Goal: Task Accomplishment & Management: Complete application form

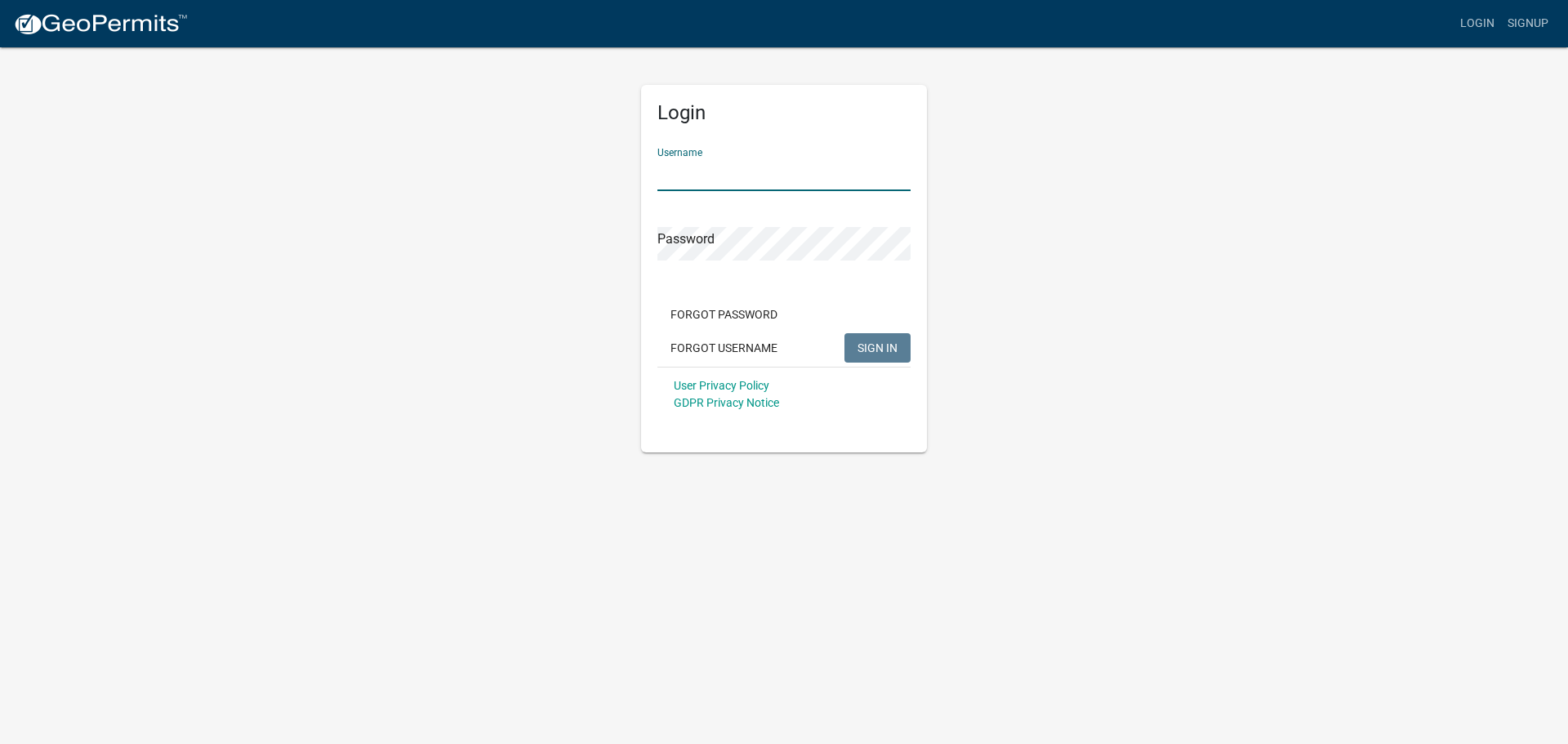
click at [739, 167] on input "Username" at bounding box center [784, 174] width 253 height 34
click at [845, 333] on button "SIGN IN" at bounding box center [877, 348] width 66 height 29
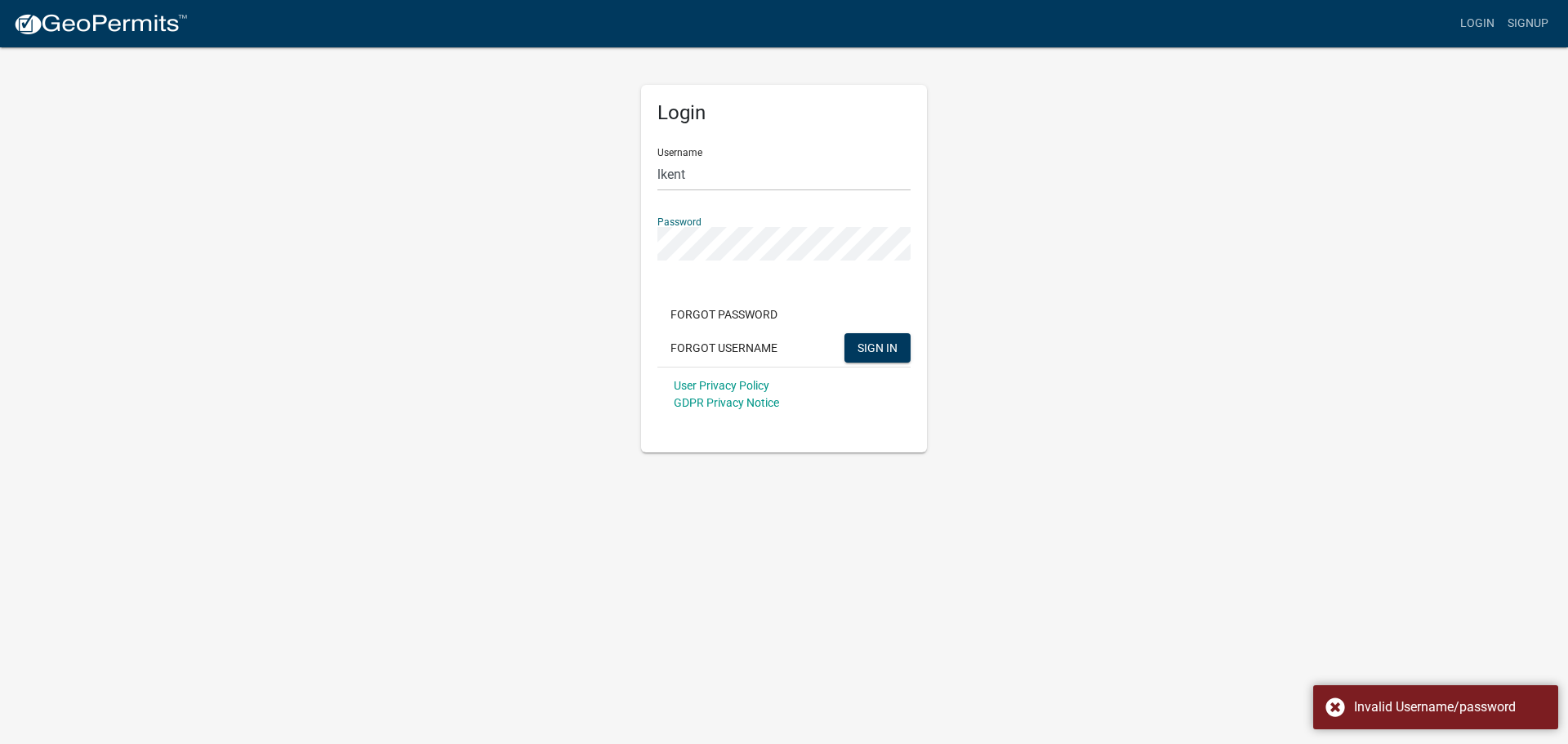
click at [605, 238] on div "Login Username lkent Password Forgot Password Forgot Username SIGN IN User Priv…" at bounding box center [784, 249] width 931 height 407
click at [845, 333] on button "SIGN IN" at bounding box center [877, 348] width 66 height 29
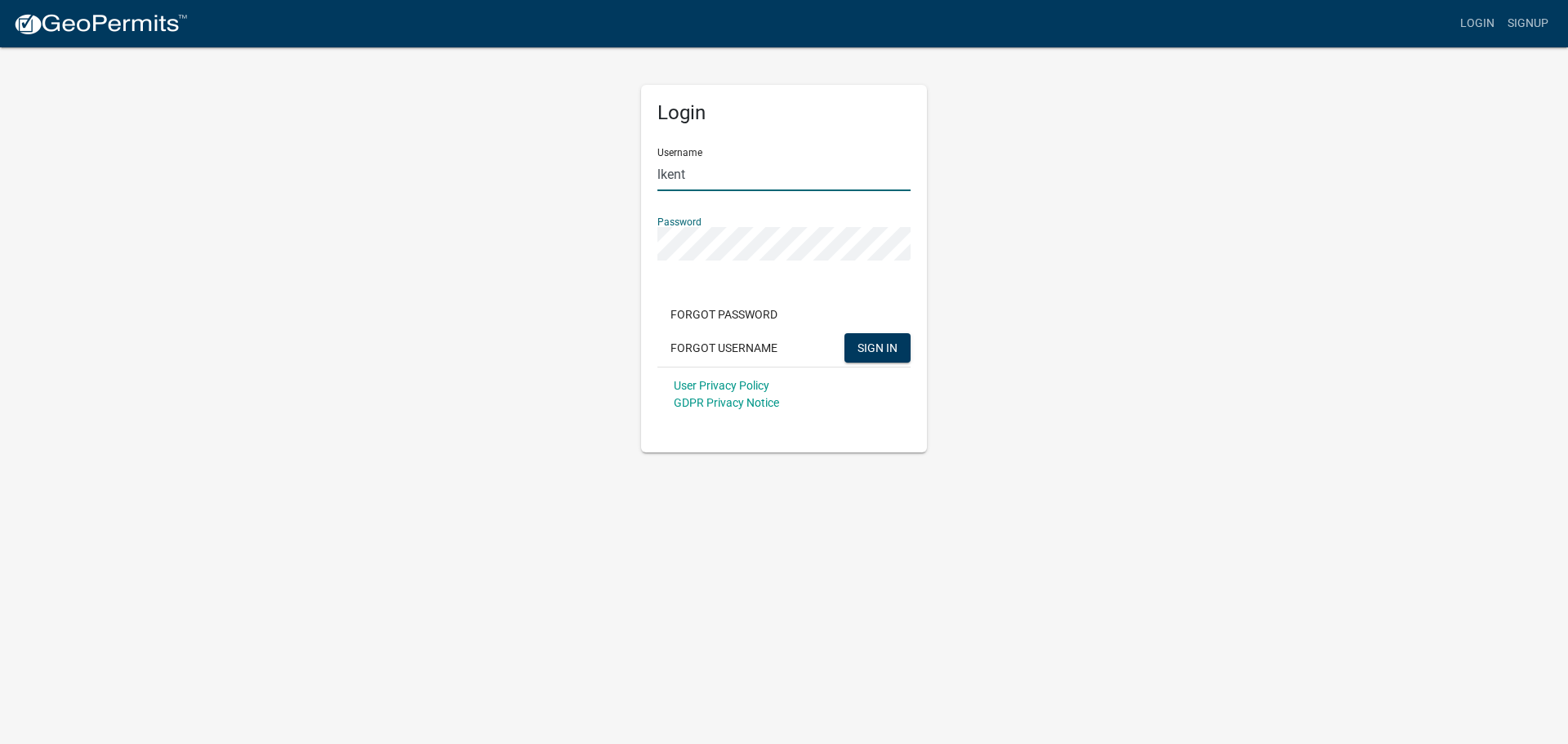
drag, startPoint x: 690, startPoint y: 174, endPoint x: 45, endPoint y: 173, distance: 645.0
click at [515, 161] on div "Login Username lkent Password Forgot Password Forgot Username SIGN IN User Priv…" at bounding box center [784, 249] width 931 height 407
type input "llkent"
click at [845, 333] on button "SIGN IN" at bounding box center [877, 348] width 66 height 29
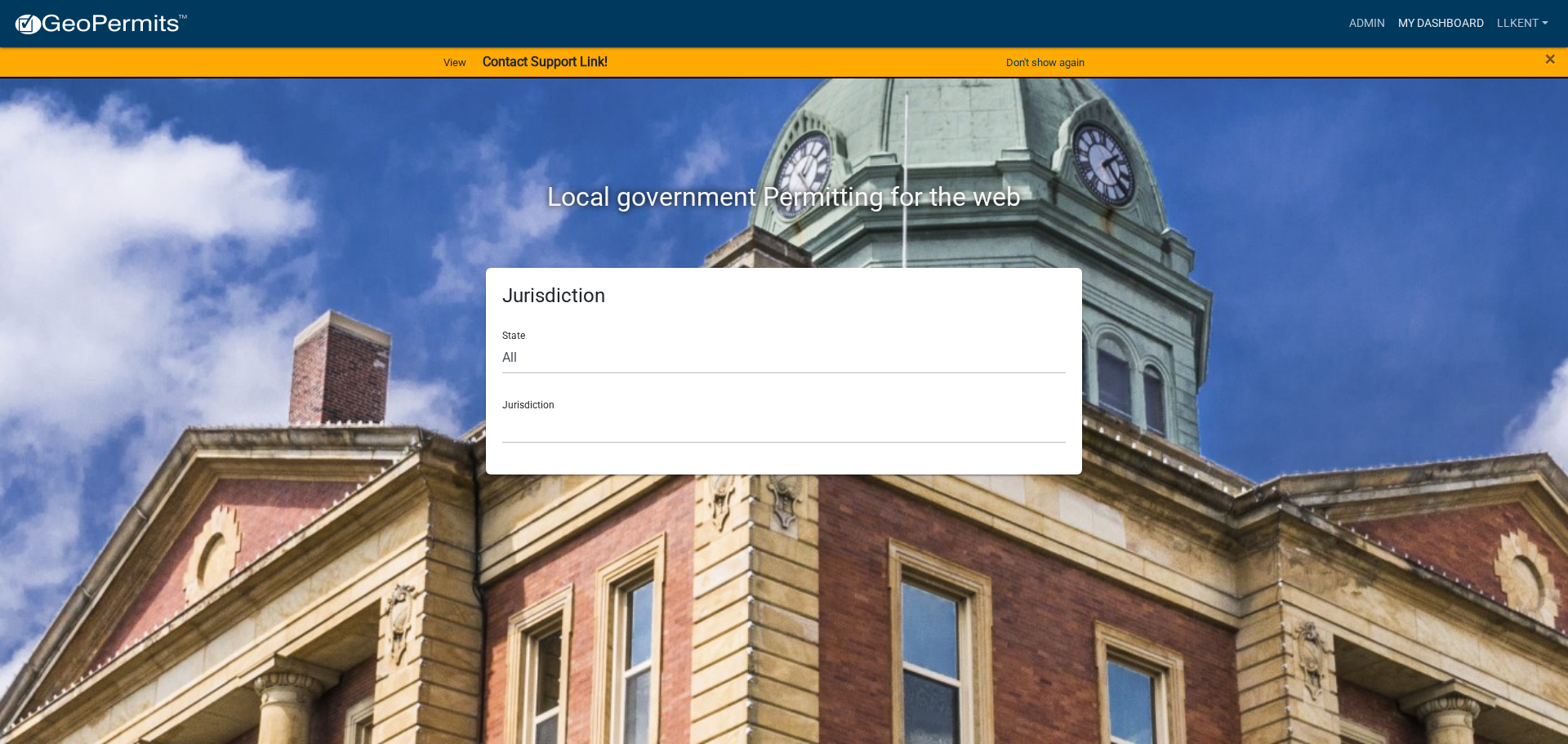
click at [1430, 24] on link "My Dashboard" at bounding box center [1441, 23] width 99 height 31
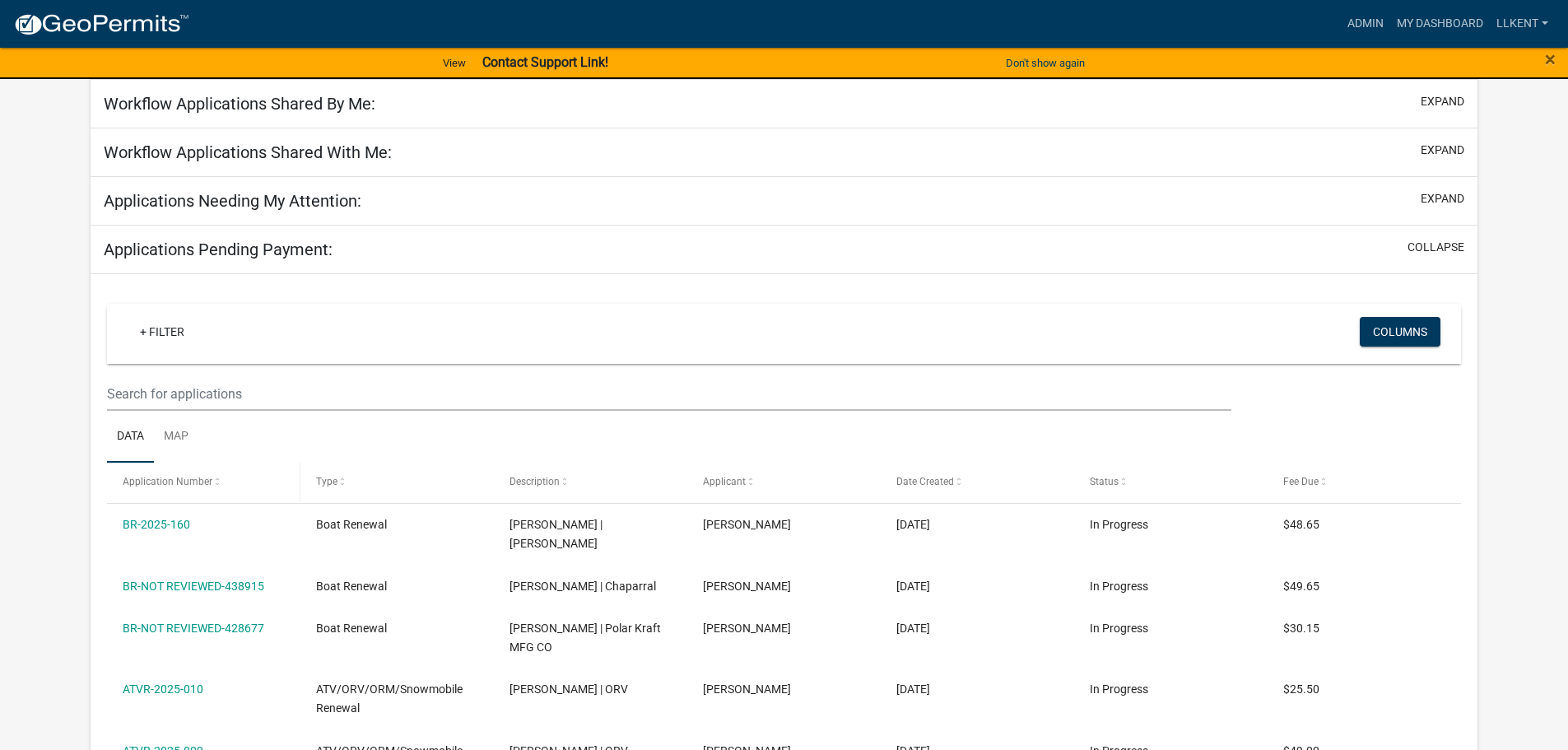
scroll to position [165, 0]
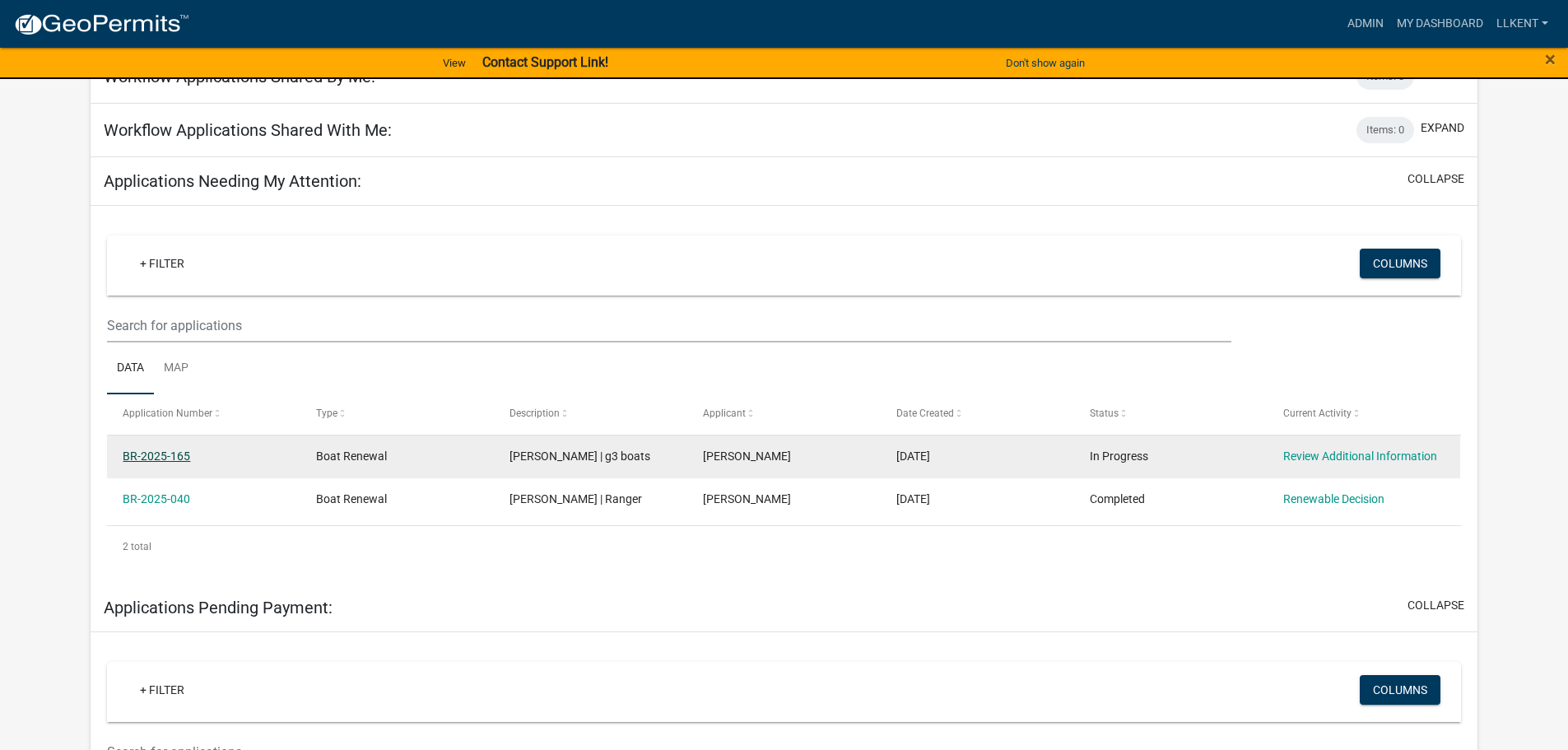
click at [165, 457] on link "BR-2025-165" at bounding box center [156, 455] width 67 height 13
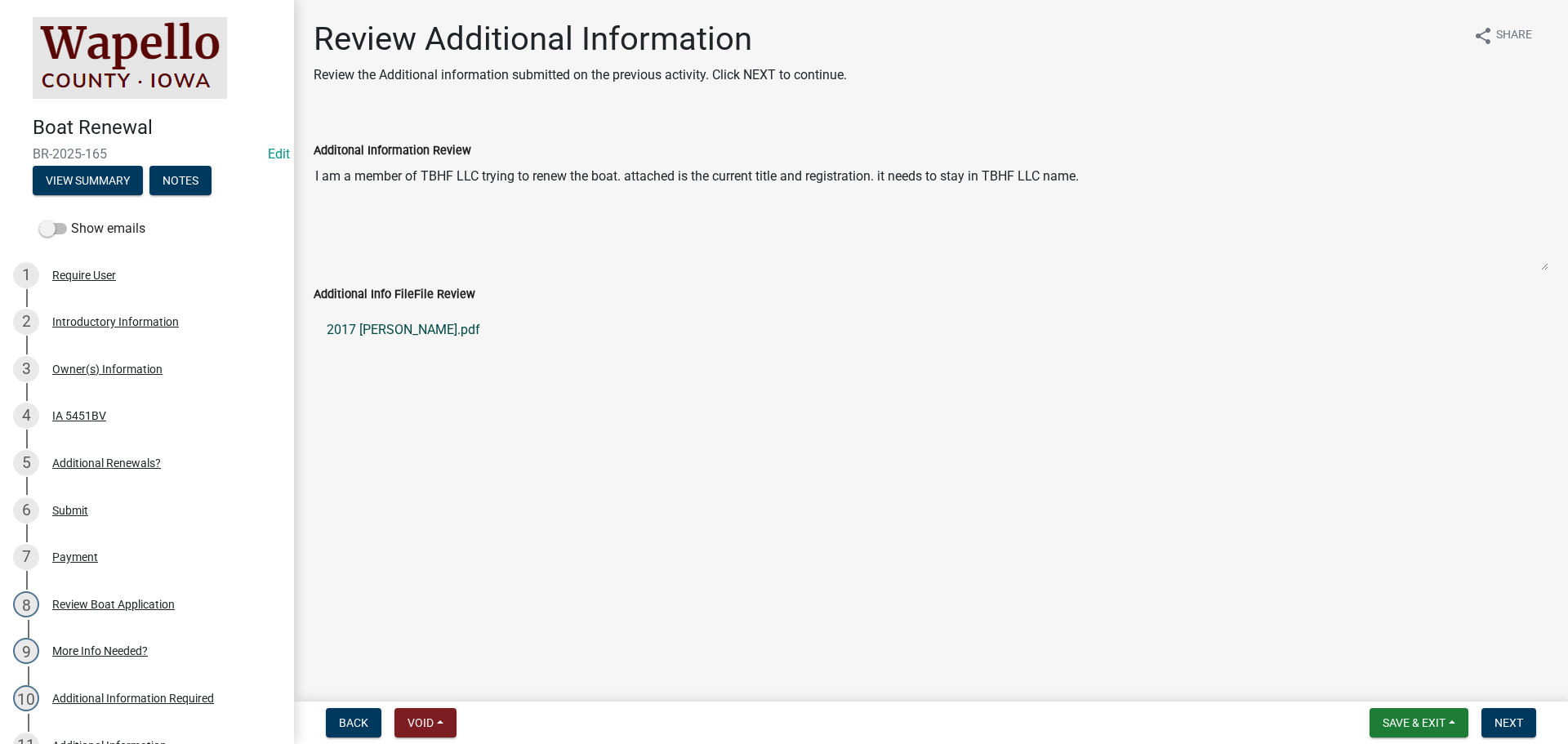
click at [389, 326] on link "2017 [PERSON_NAME].pdf" at bounding box center [931, 329] width 1235 height 39
click at [107, 321] on div "Introductory Information" at bounding box center [115, 322] width 127 height 12
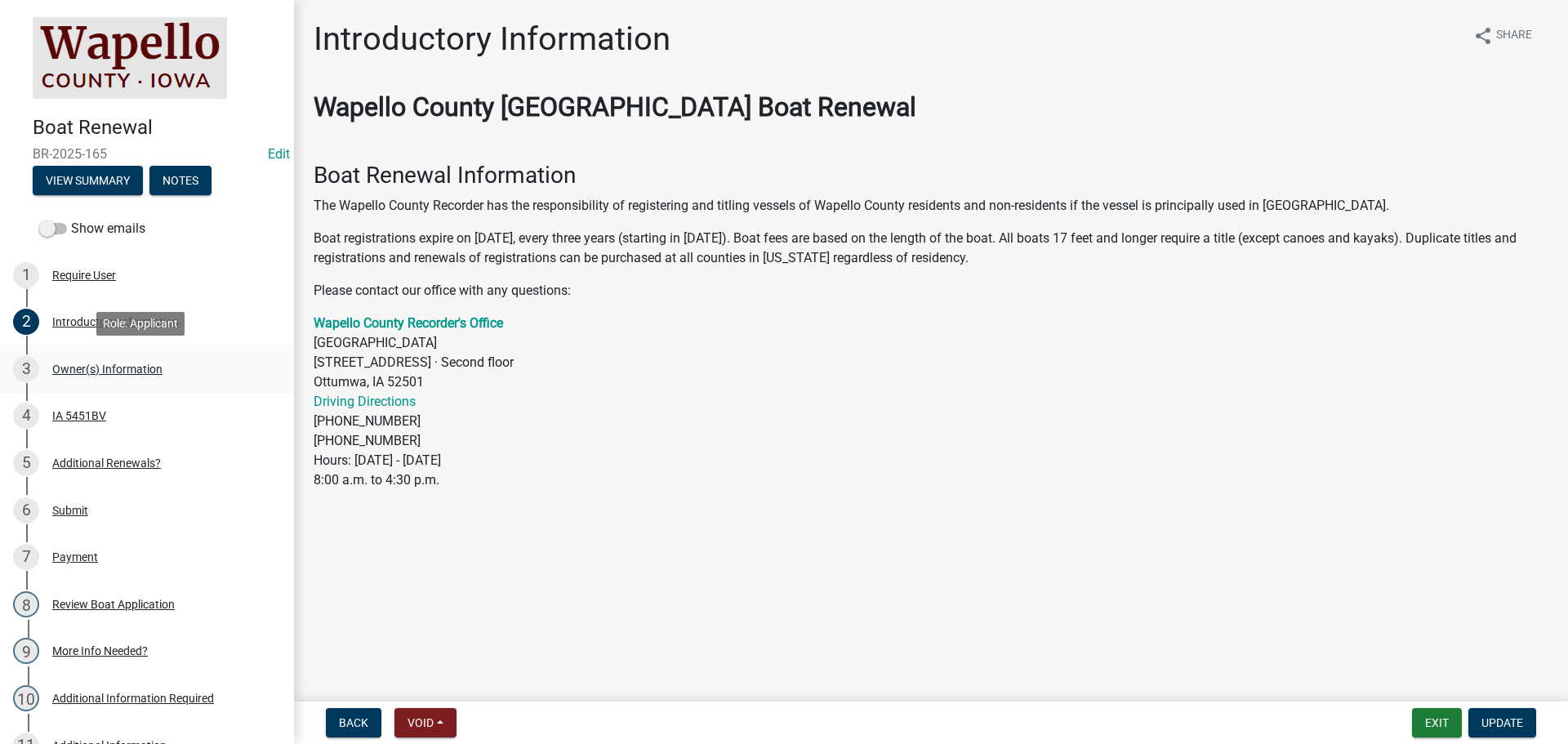
click at [83, 369] on div "Owner(s) Information" at bounding box center [108, 369] width 110 height 12
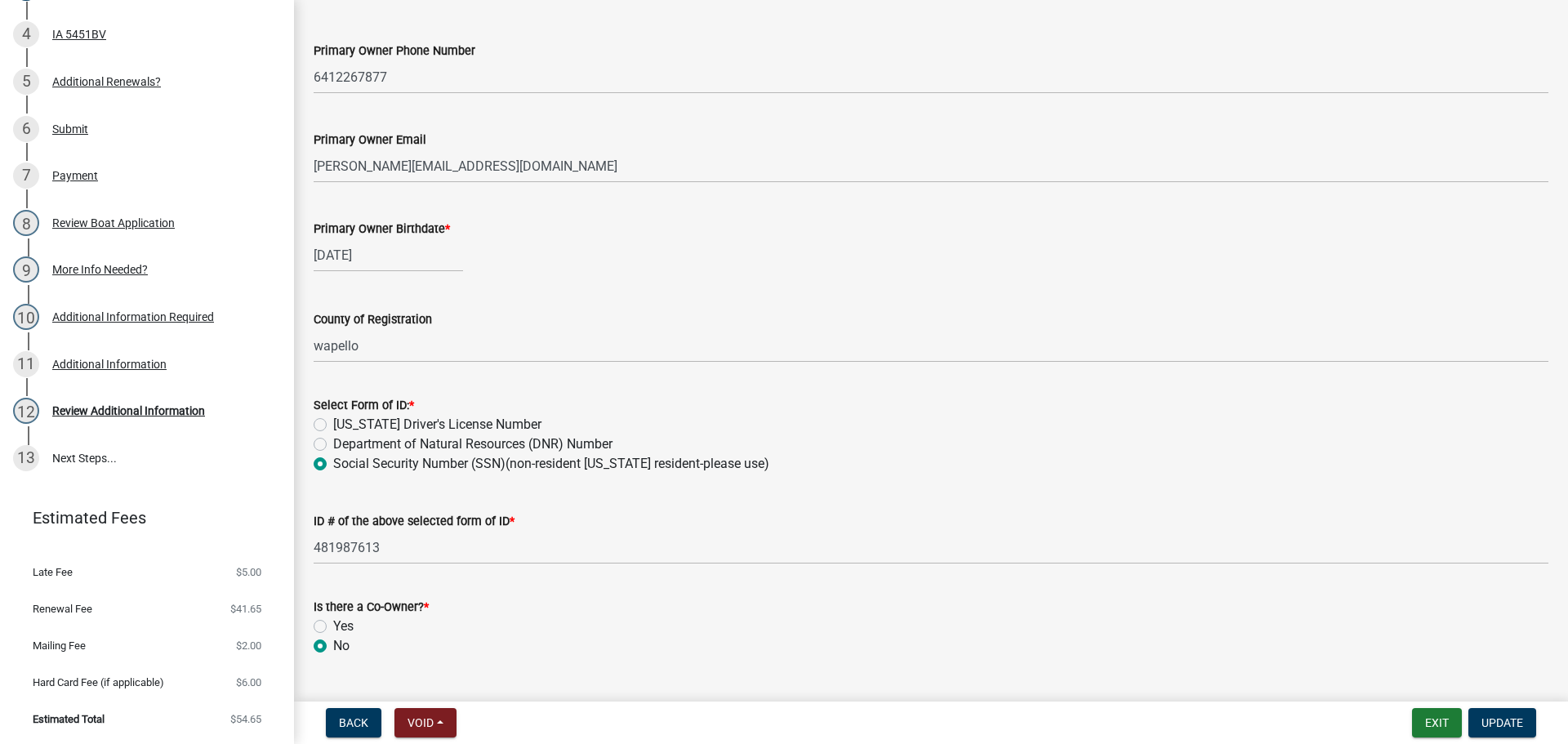
scroll to position [573, 0]
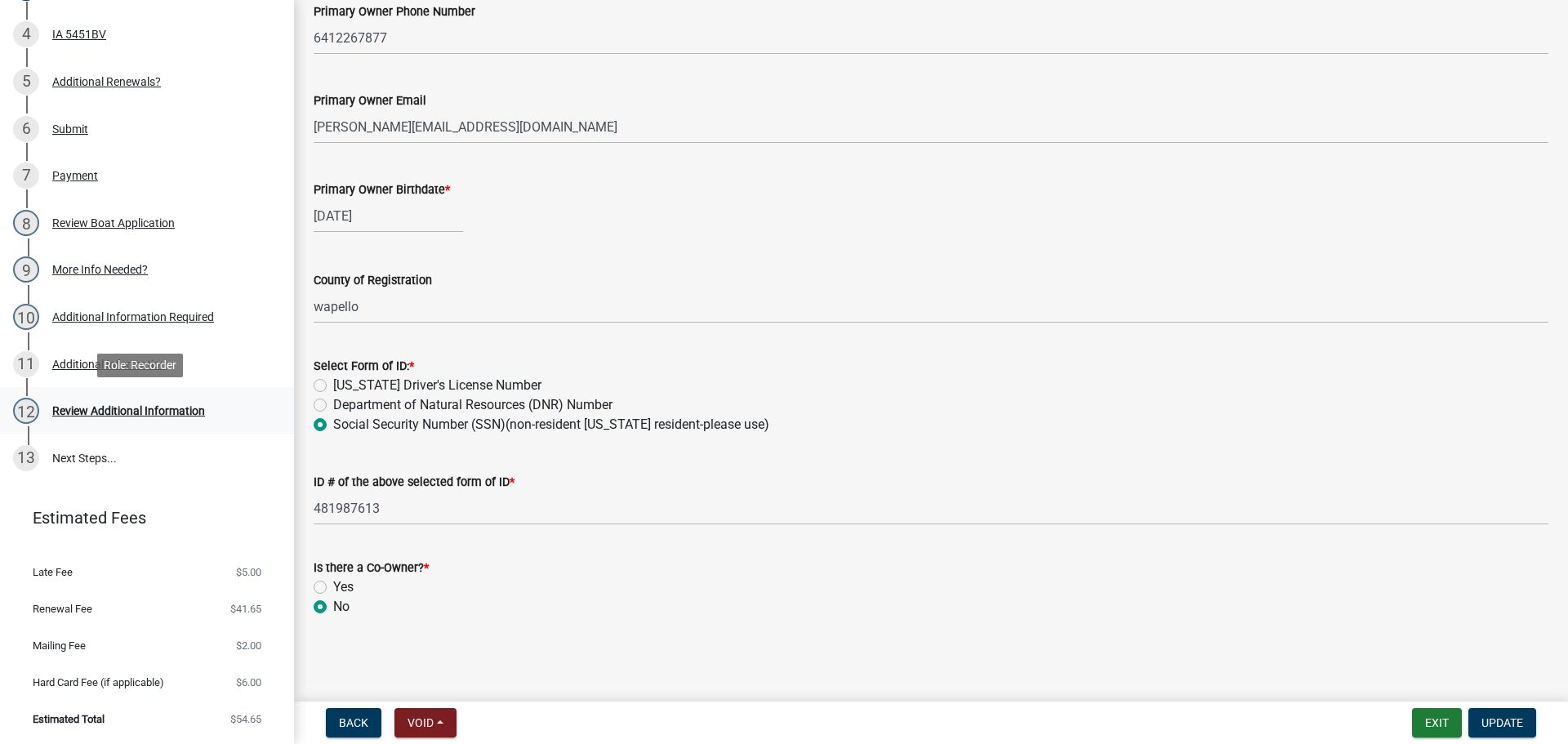
click at [108, 406] on div "Review Additional Information" at bounding box center [129, 411] width 153 height 12
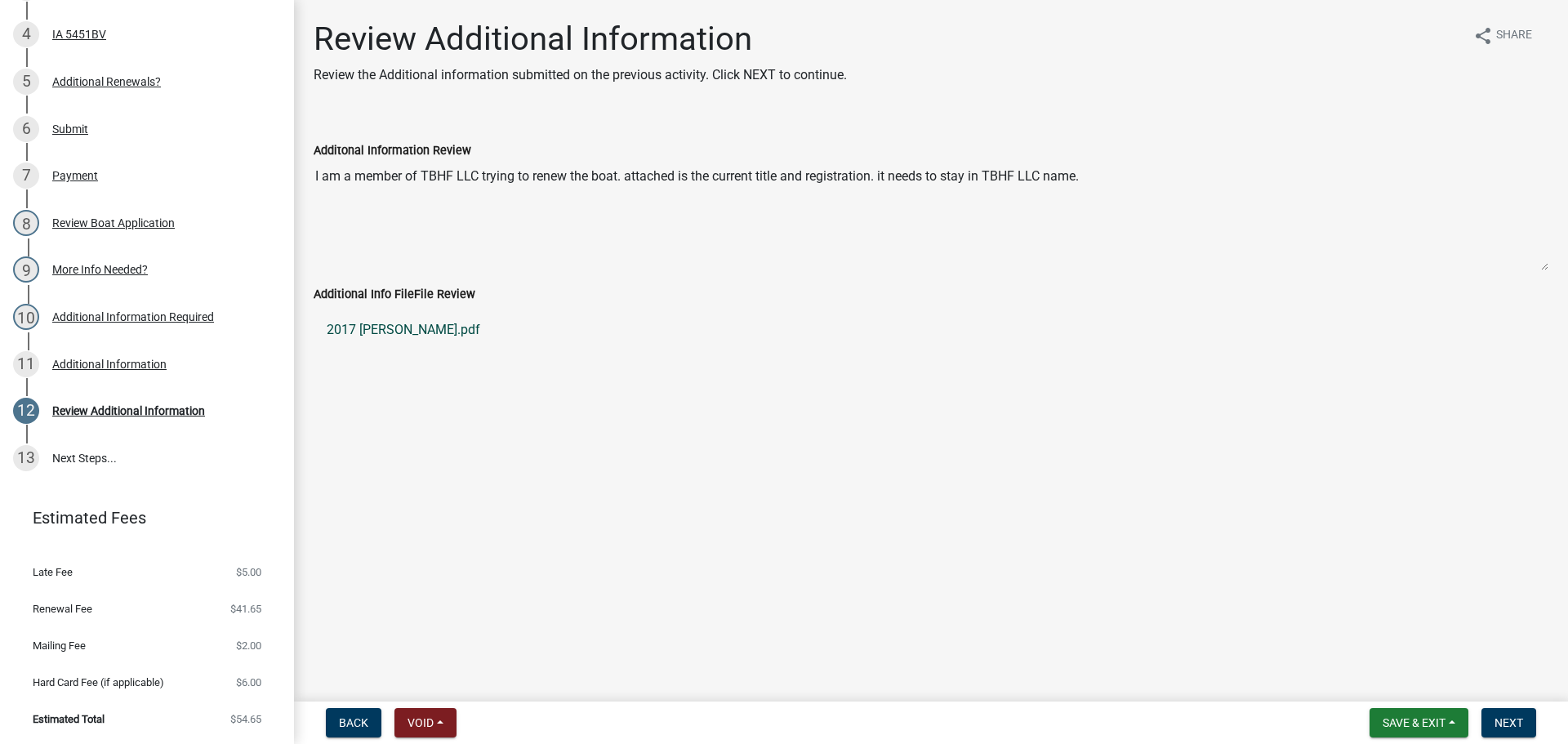
click at [365, 330] on link "2017 [PERSON_NAME].pdf" at bounding box center [931, 329] width 1235 height 39
click at [71, 175] on div "Payment" at bounding box center [75, 175] width 46 height 12
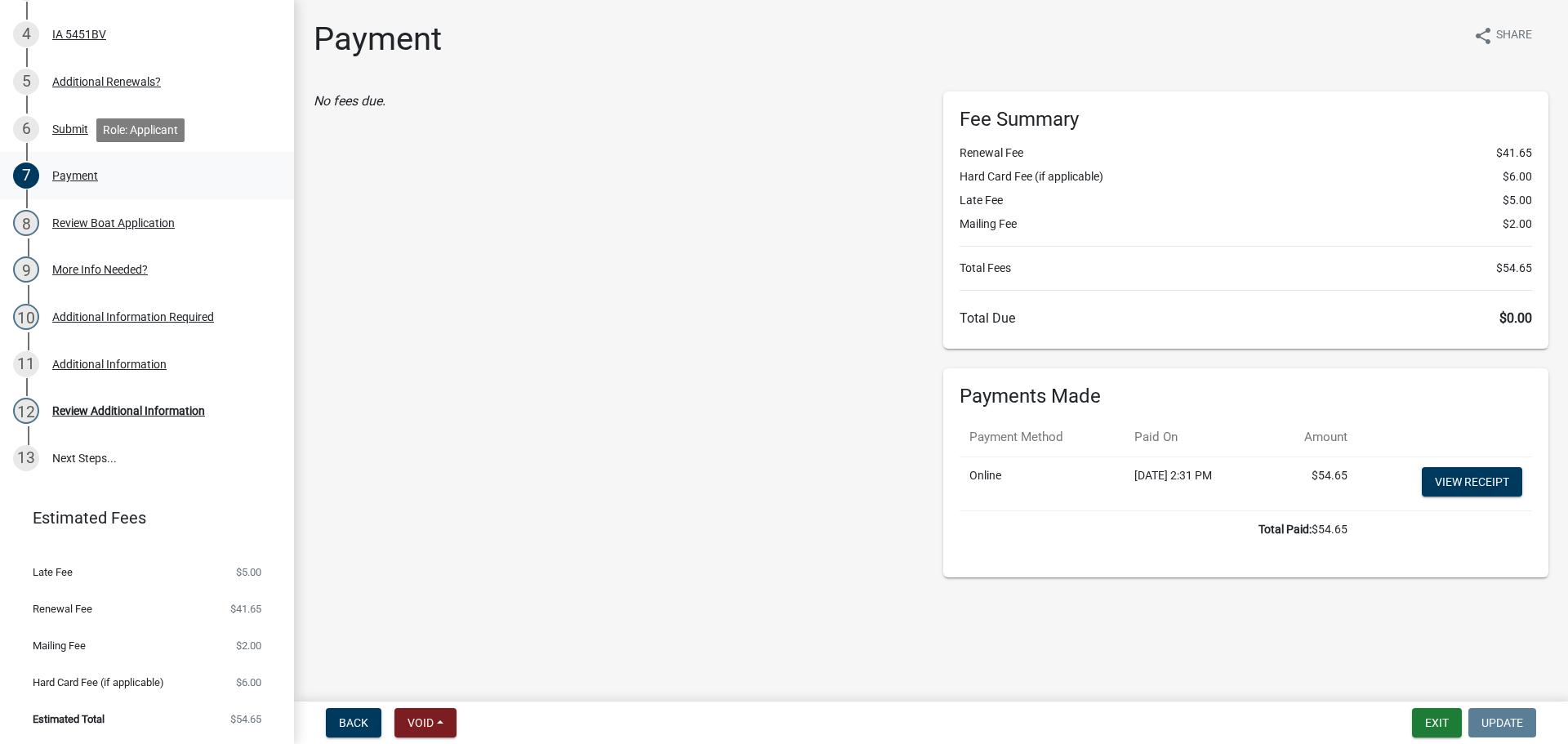
click at [90, 165] on div "7 Payment" at bounding box center [139, 175] width 255 height 26
click at [65, 172] on div "Payment" at bounding box center [75, 175] width 46 height 12
click at [345, 713] on button "Back" at bounding box center [353, 723] width 55 height 29
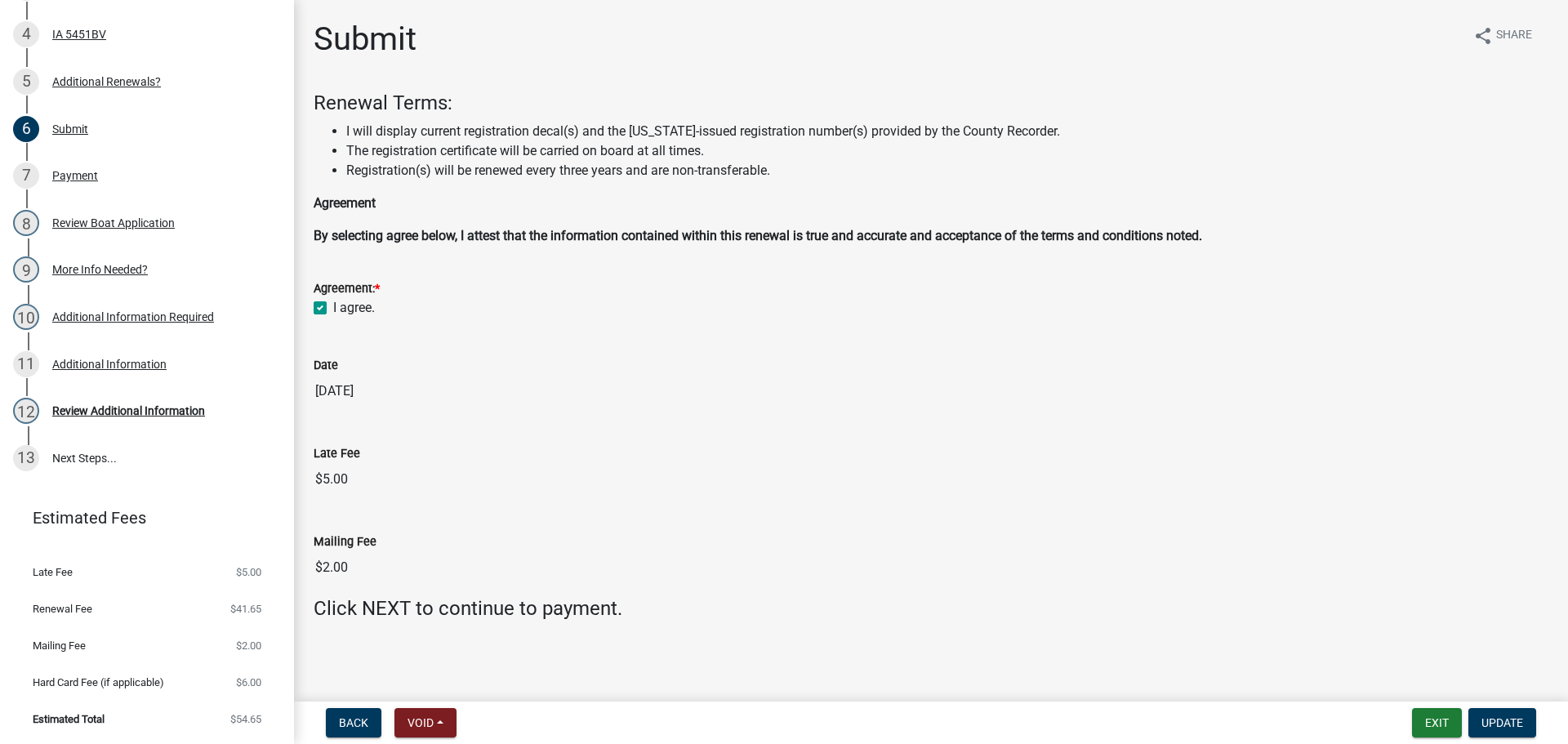
scroll to position [3, 0]
click at [1501, 722] on span "Update" at bounding box center [1502, 722] width 42 height 13
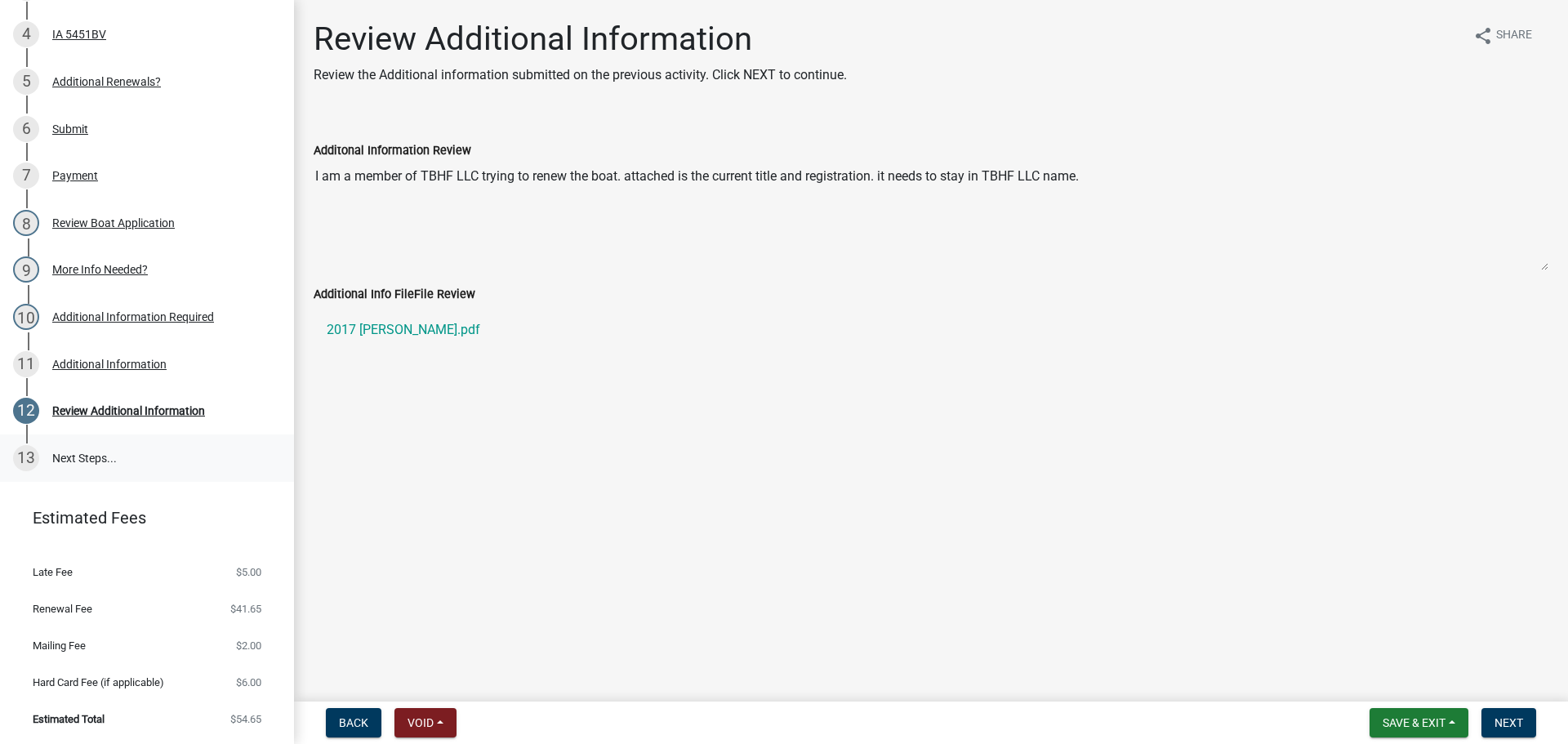
click at [98, 450] on link "13 Next Steps..." at bounding box center [147, 458] width 294 height 47
click at [75, 452] on link "13 Next Steps..." at bounding box center [147, 458] width 294 height 47
click at [1518, 725] on span "Next" at bounding box center [1509, 722] width 29 height 13
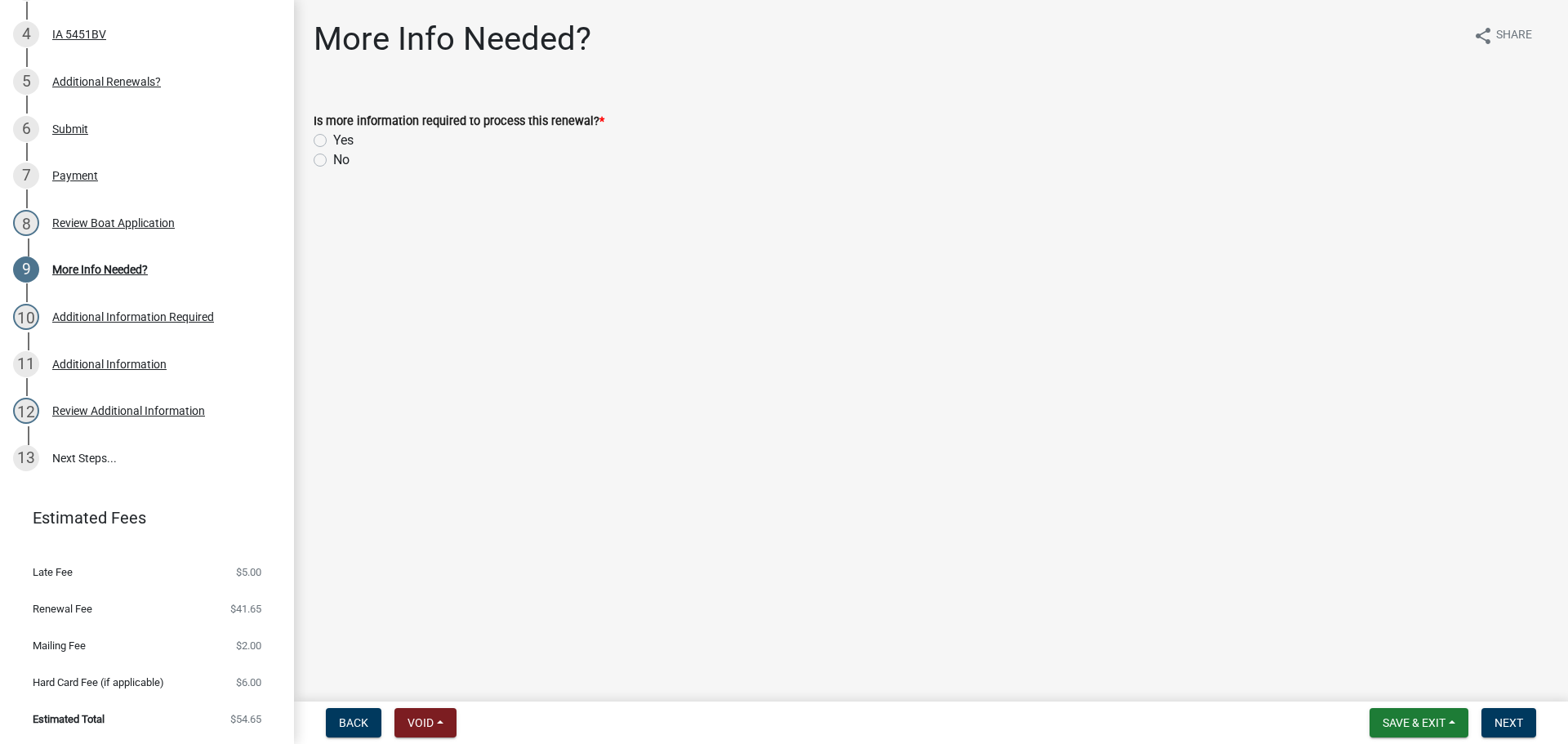
click at [333, 140] on label "Yes" at bounding box center [343, 140] width 20 height 19
click at [333, 140] on input "Yes" at bounding box center [338, 136] width 11 height 11
radio input "true"
click at [1510, 717] on span "Next" at bounding box center [1509, 722] width 29 height 13
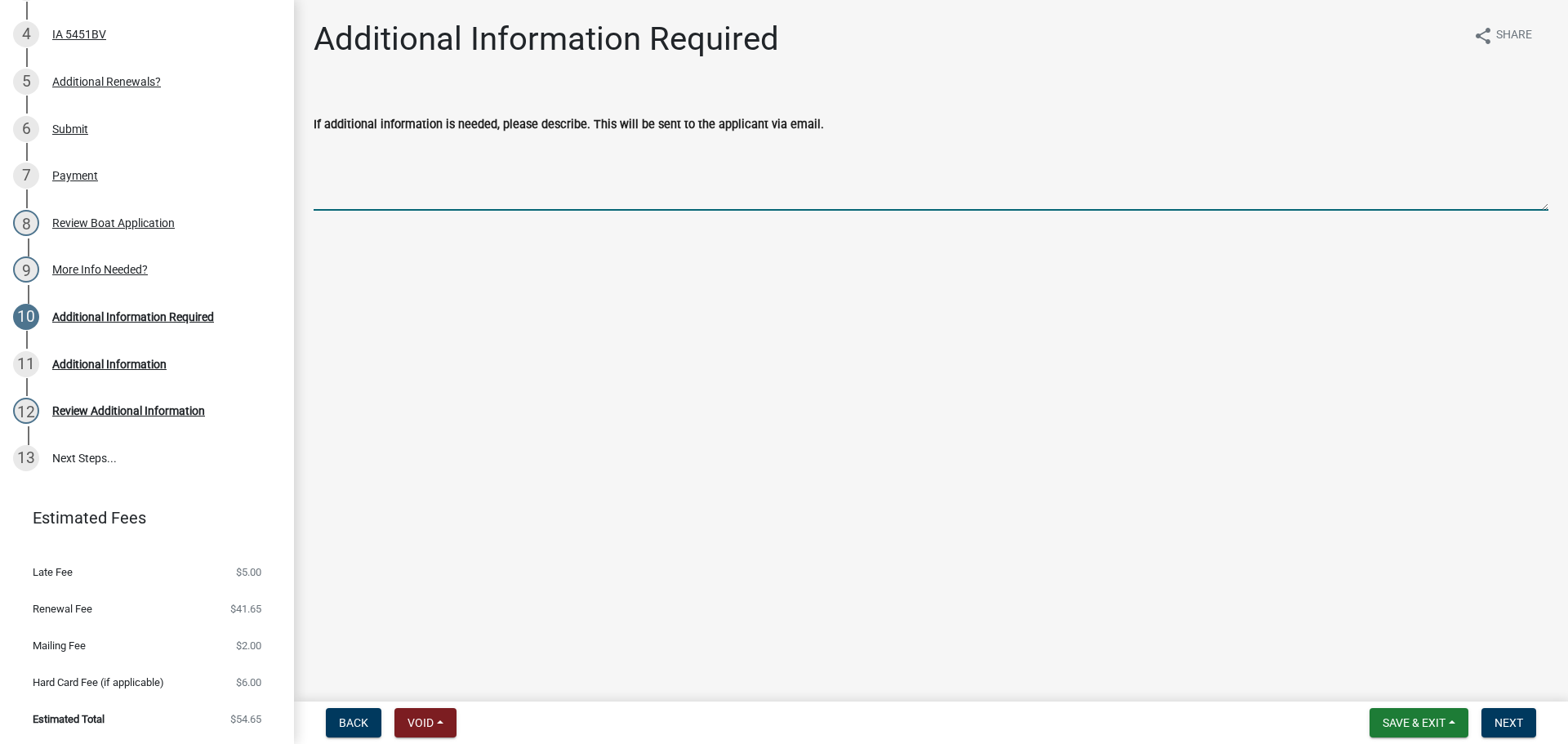
click at [347, 185] on textarea "If additional information is needed, please describe. This will be sent to the …" at bounding box center [931, 171] width 1235 height 77
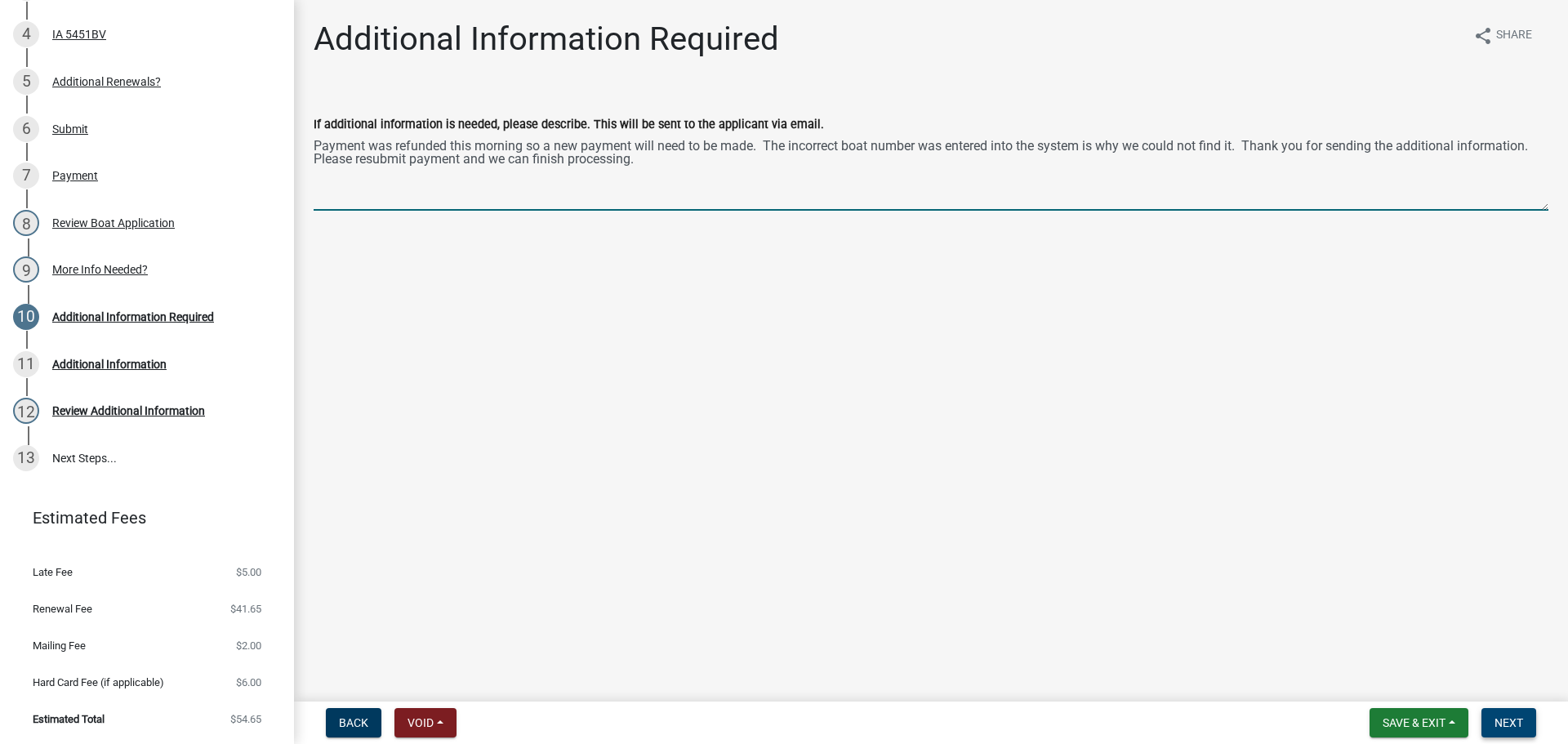
type textarea "Payment was refunded this morning so a new payment will need to be made. The in…"
click at [1504, 711] on button "Next" at bounding box center [1509, 723] width 54 height 29
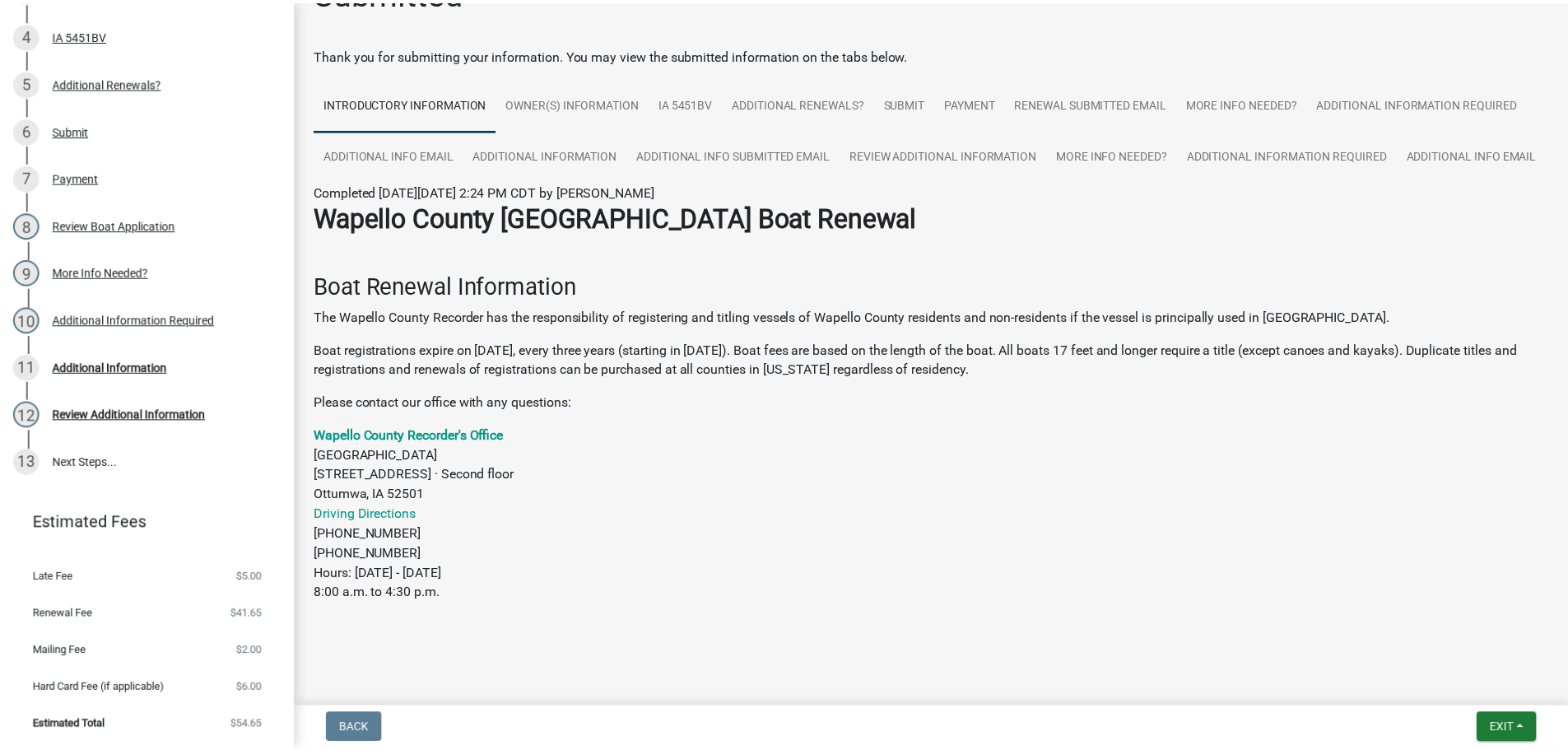
scroll to position [99, 0]
click at [1510, 728] on span "Exit" at bounding box center [1513, 728] width 23 height 13
click at [1490, 689] on button "Save & Exit" at bounding box center [1482, 686] width 132 height 39
